Goal: Check status: Check status

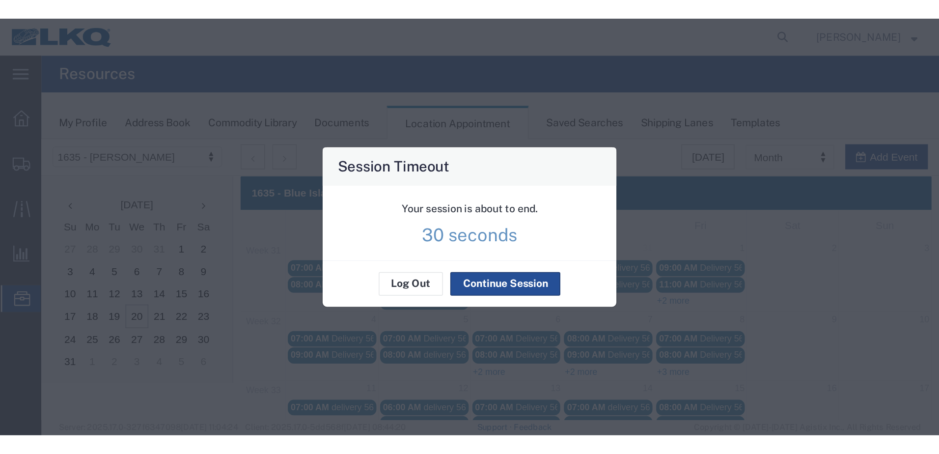
scroll to position [163, 0]
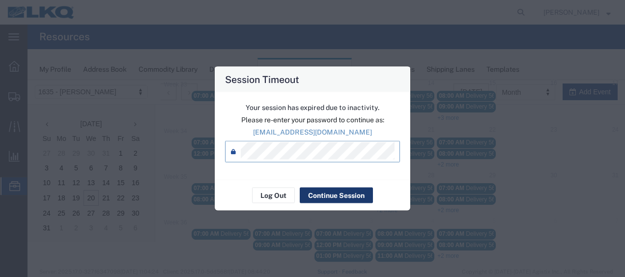
click at [316, 189] on button "Continue Session" at bounding box center [336, 196] width 73 height 16
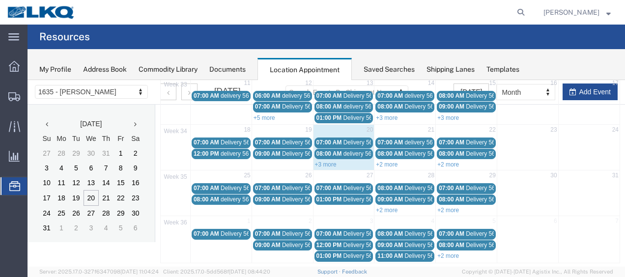
click at [326, 159] on div "+3 more" at bounding box center [343, 164] width 61 height 10
select select "1"
select select
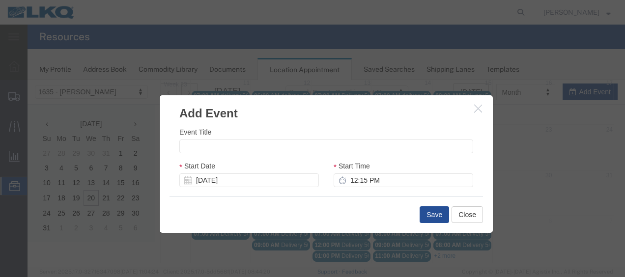
click at [473, 114] on button "button" at bounding box center [479, 109] width 12 height 12
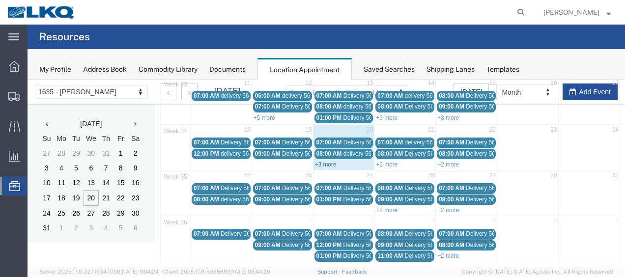
click at [326, 161] on link "+3 more" at bounding box center [326, 164] width 22 height 7
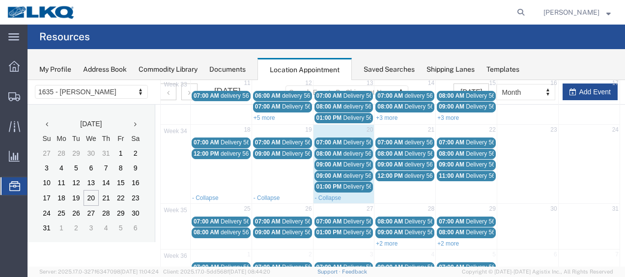
click at [340, 183] on div "01:00 PM Delivery 56205292" at bounding box center [343, 186] width 55 height 7
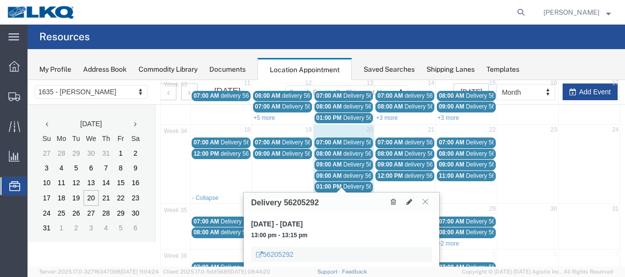
click at [422, 201] on button at bounding box center [425, 201] width 13 height 9
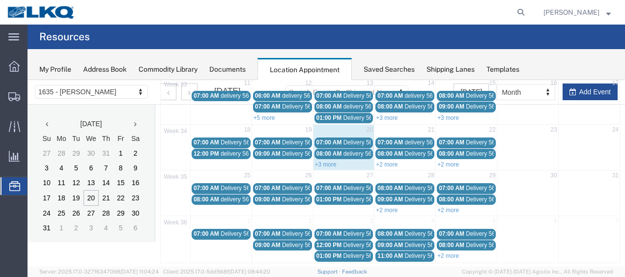
click at [325, 161] on link "+3 more" at bounding box center [326, 164] width 22 height 7
click at [392, 161] on link "+2 more" at bounding box center [387, 164] width 22 height 7
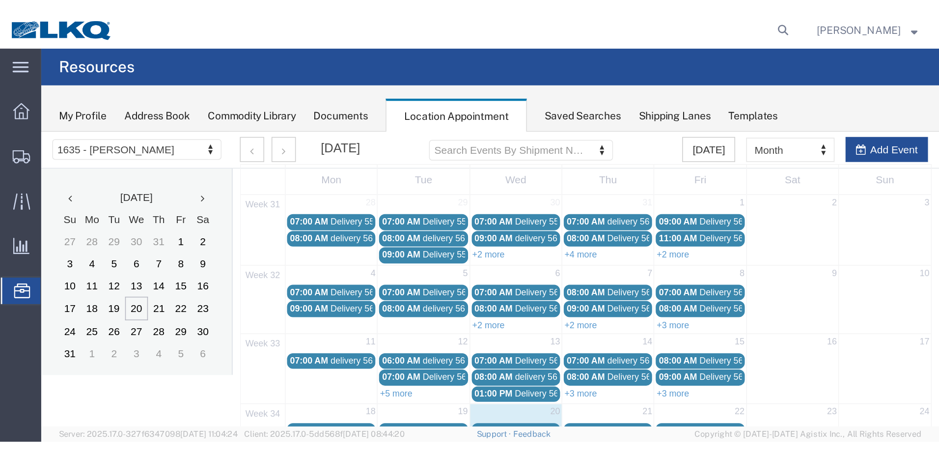
scroll to position [0, 0]
